Goal: Information Seeking & Learning: Learn about a topic

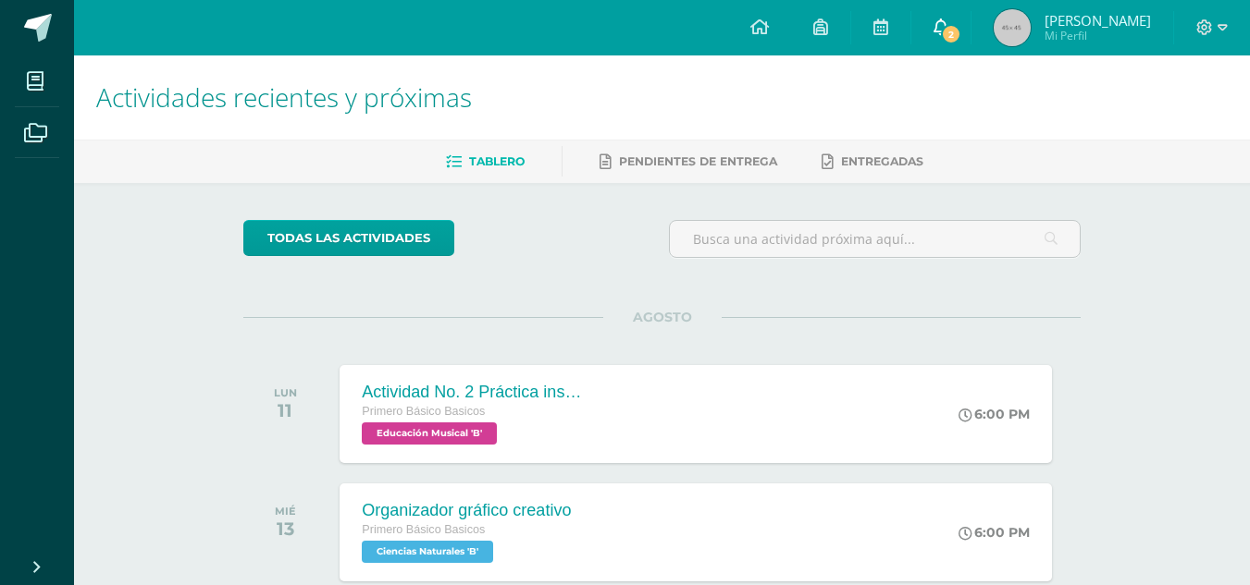
click at [951, 37] on link "2" at bounding box center [940, 27] width 59 height 55
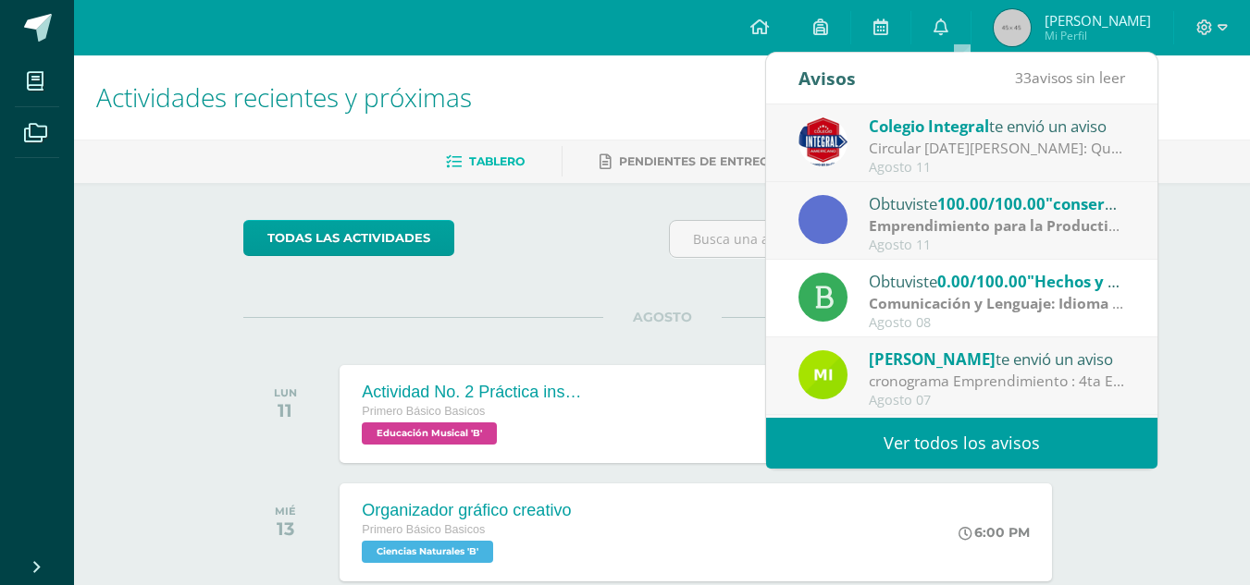
click at [1016, 452] on link "Ver todos los avisos" at bounding box center [961, 443] width 391 height 51
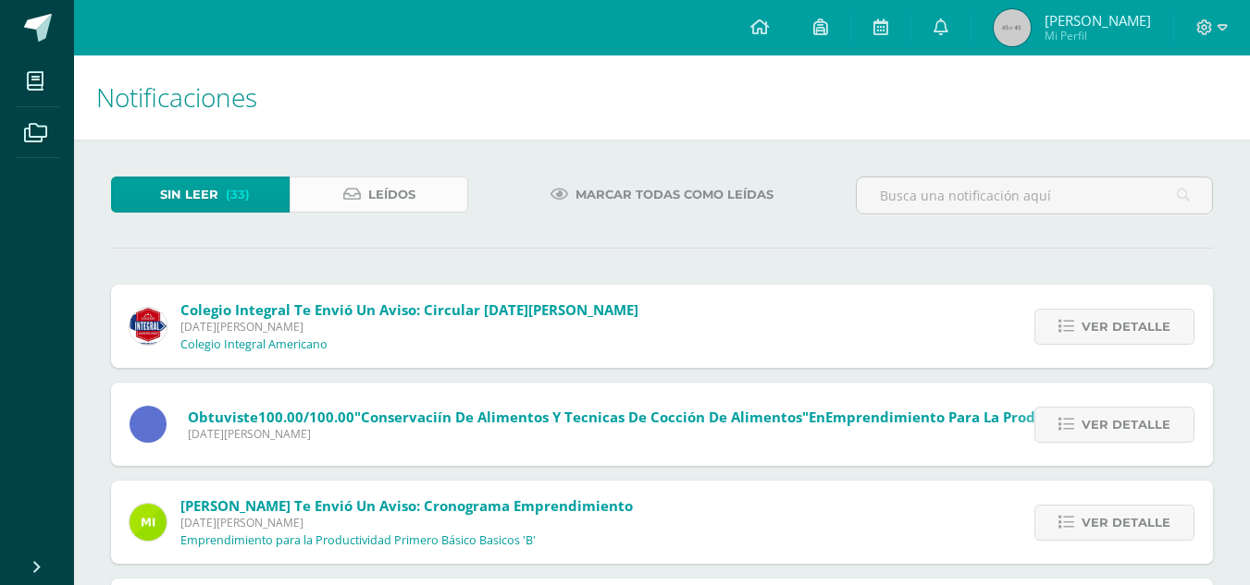
click at [339, 203] on link "Leídos" at bounding box center [378, 195] width 179 height 36
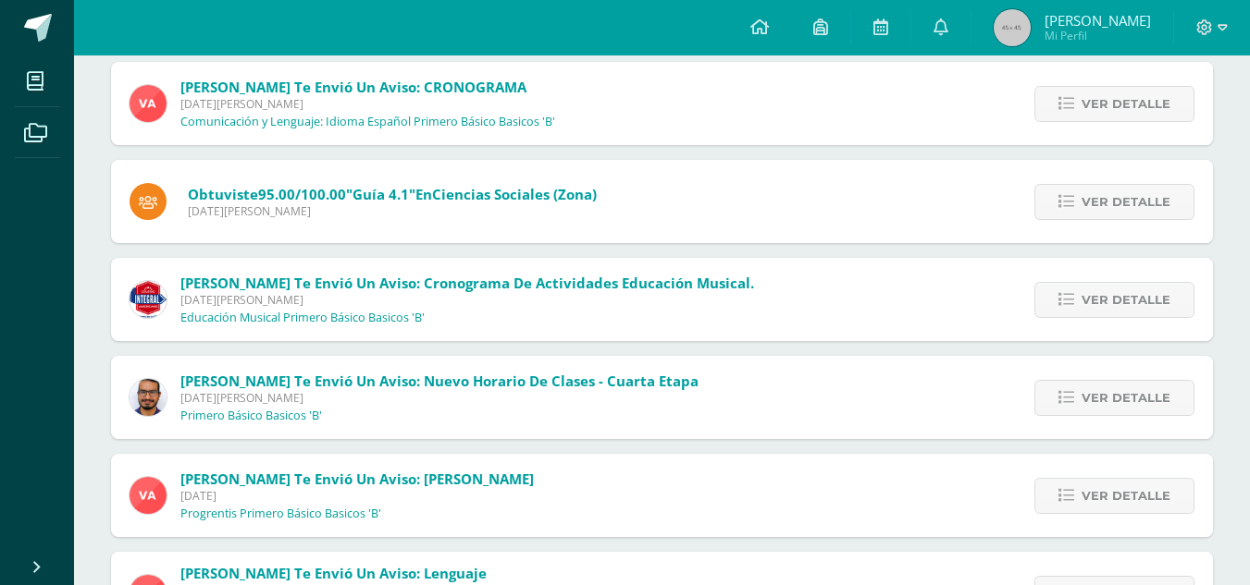
scroll to position [355, 0]
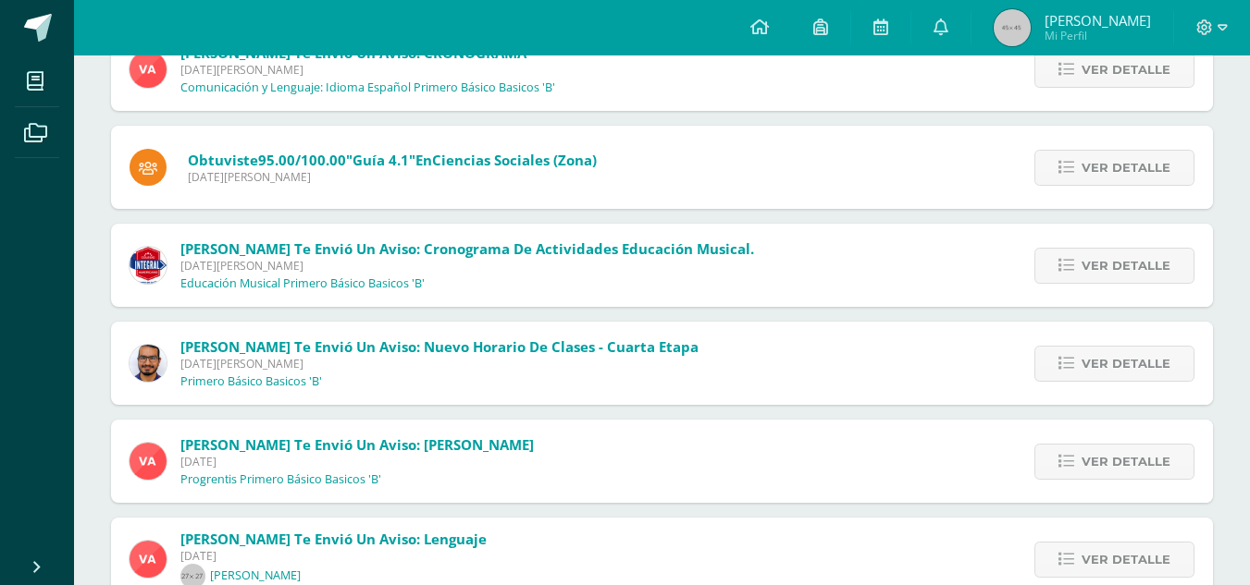
click at [1238, 361] on div "Sin leer (33) Leídos Obtuviste 0.00/100.00 "Hechos y Opinión: responsabilidad e…" at bounding box center [662, 390] width 1176 height 1210
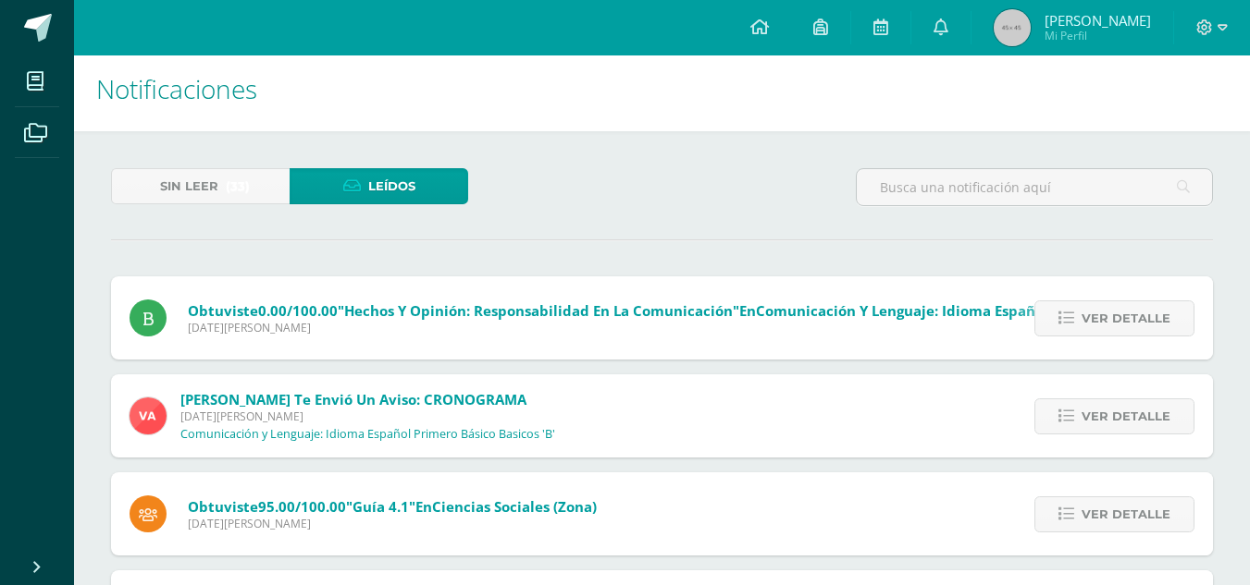
scroll to position [0, 0]
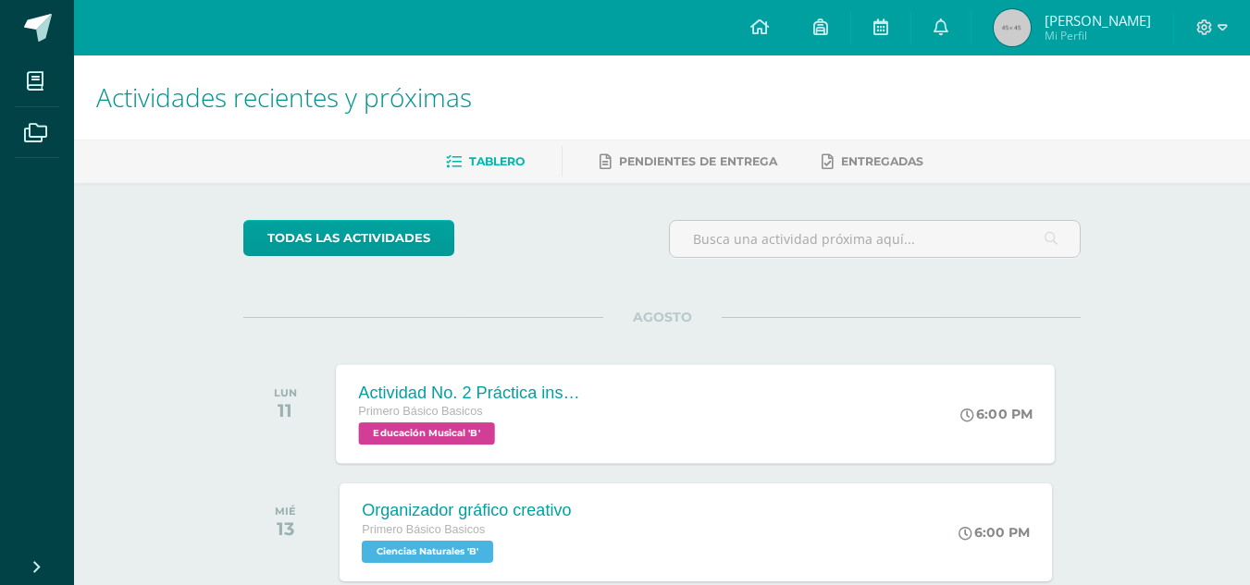
click at [669, 379] on div "Actividad No. 2 Práctica instrumental y símbolos musicales. Primero Básico Basi…" at bounding box center [696, 413] width 719 height 99
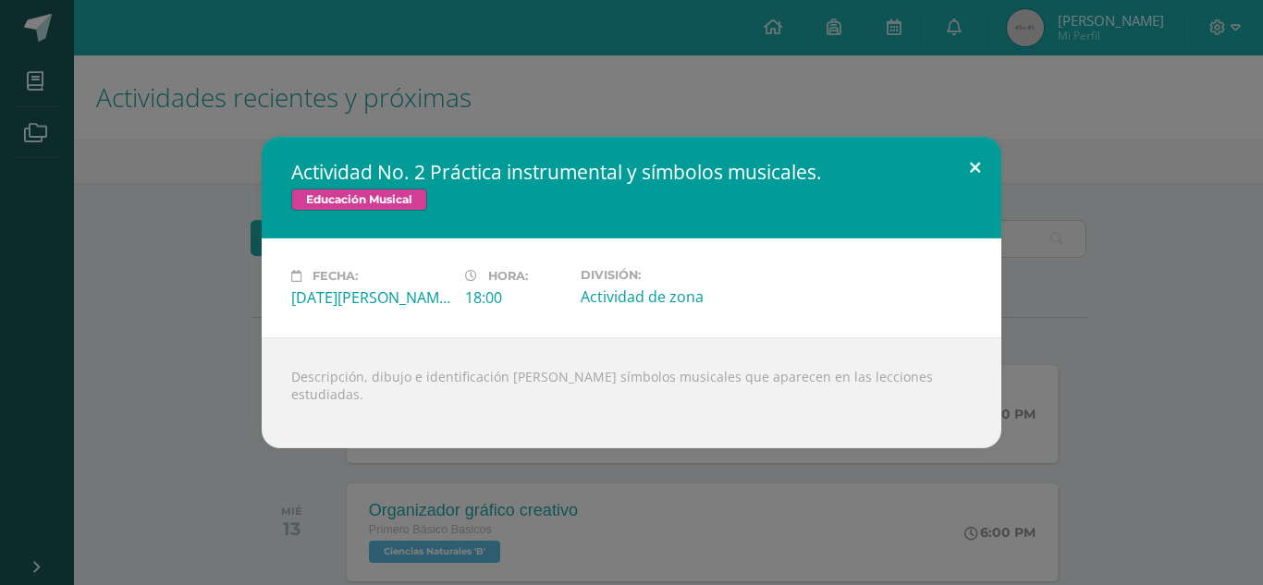
click at [986, 164] on button at bounding box center [975, 168] width 53 height 63
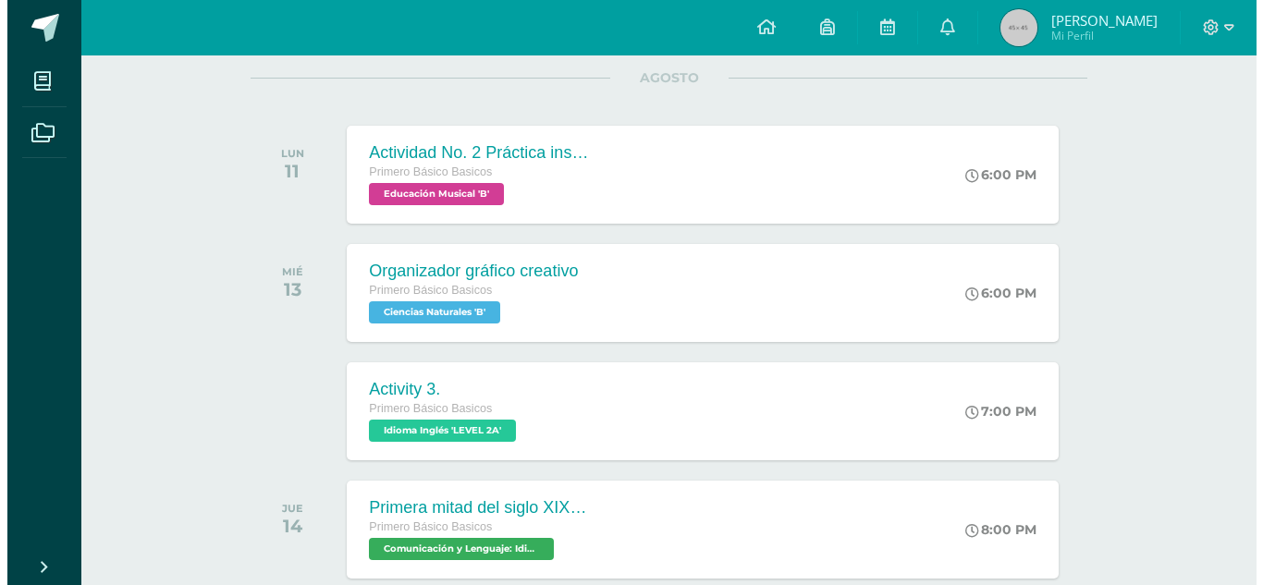
scroll to position [265, 0]
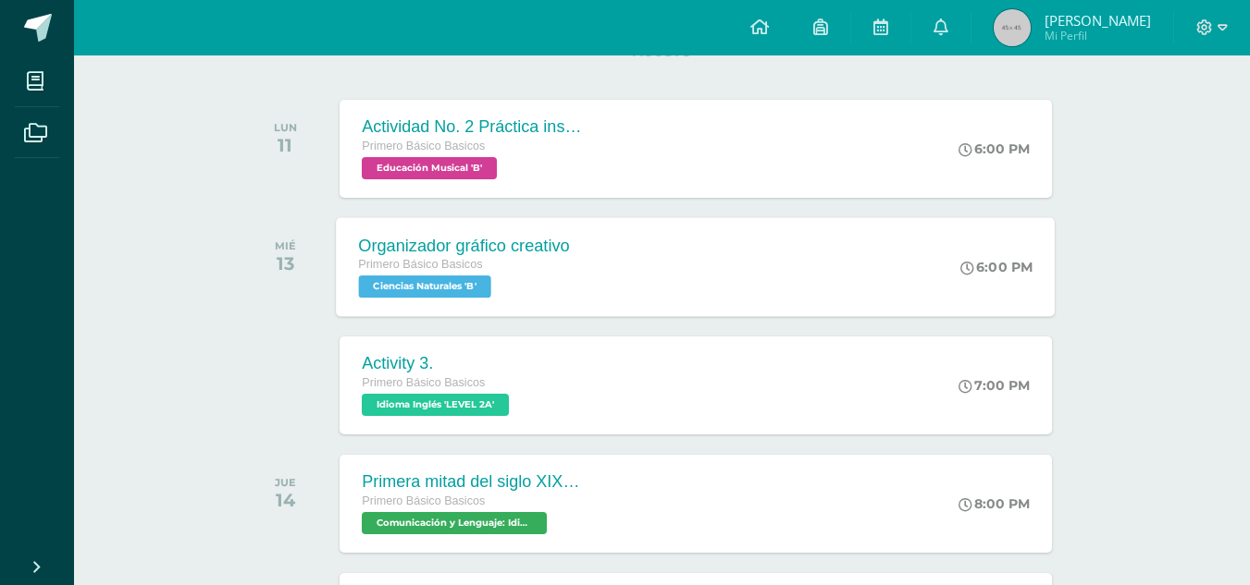
click at [635, 227] on div "Organizador gráfico creativo Primero Básico Basicos Ciencias Naturales 'B' 6:00…" at bounding box center [696, 266] width 719 height 99
